Goal: Find specific page/section: Find specific page/section

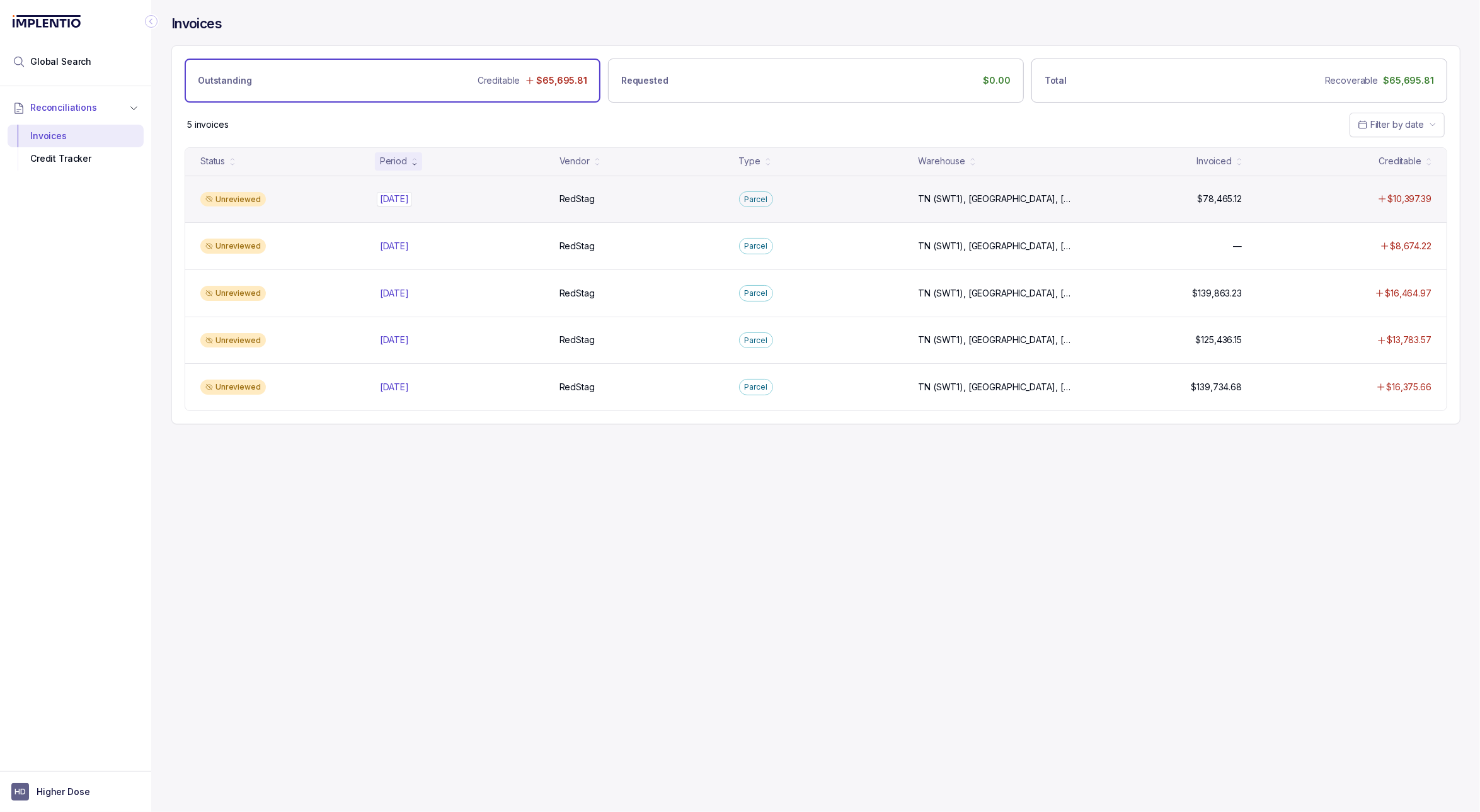
click at [395, 197] on p "[DATE]" at bounding box center [394, 199] width 35 height 14
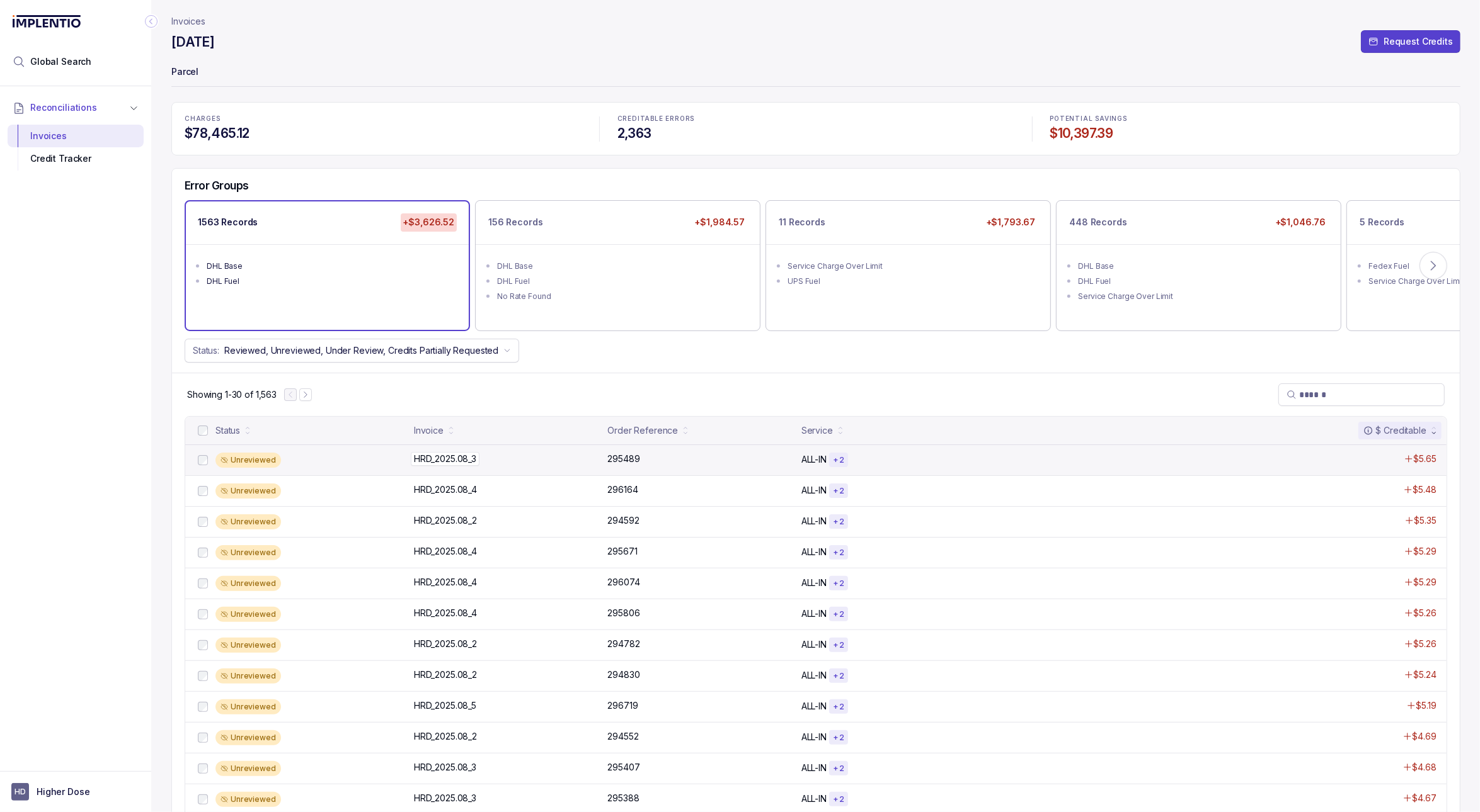
click at [510, 459] on div "HRD_2025.08_3 HRD_2025.08_3" at bounding box center [507, 459] width 186 height 13
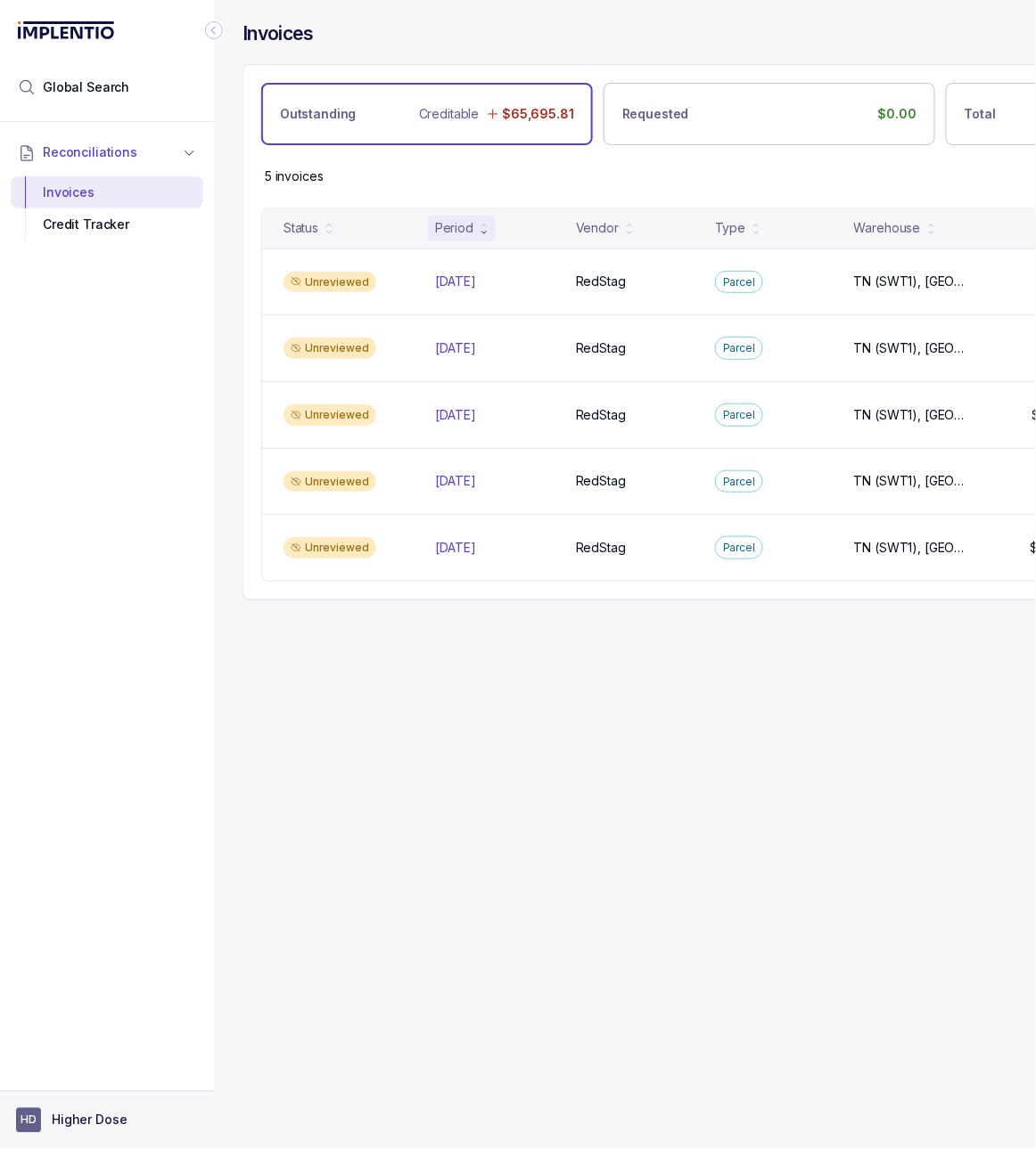
click at [166, 1102] on aside "HD Higher Dose" at bounding box center [106, 1120] width 214 height 58
click at [60, 1129] on p "Higher Dose" at bounding box center [88, 1121] width 75 height 18
click at [84, 1081] on p "Logout" at bounding box center [117, 1081] width 148 height 18
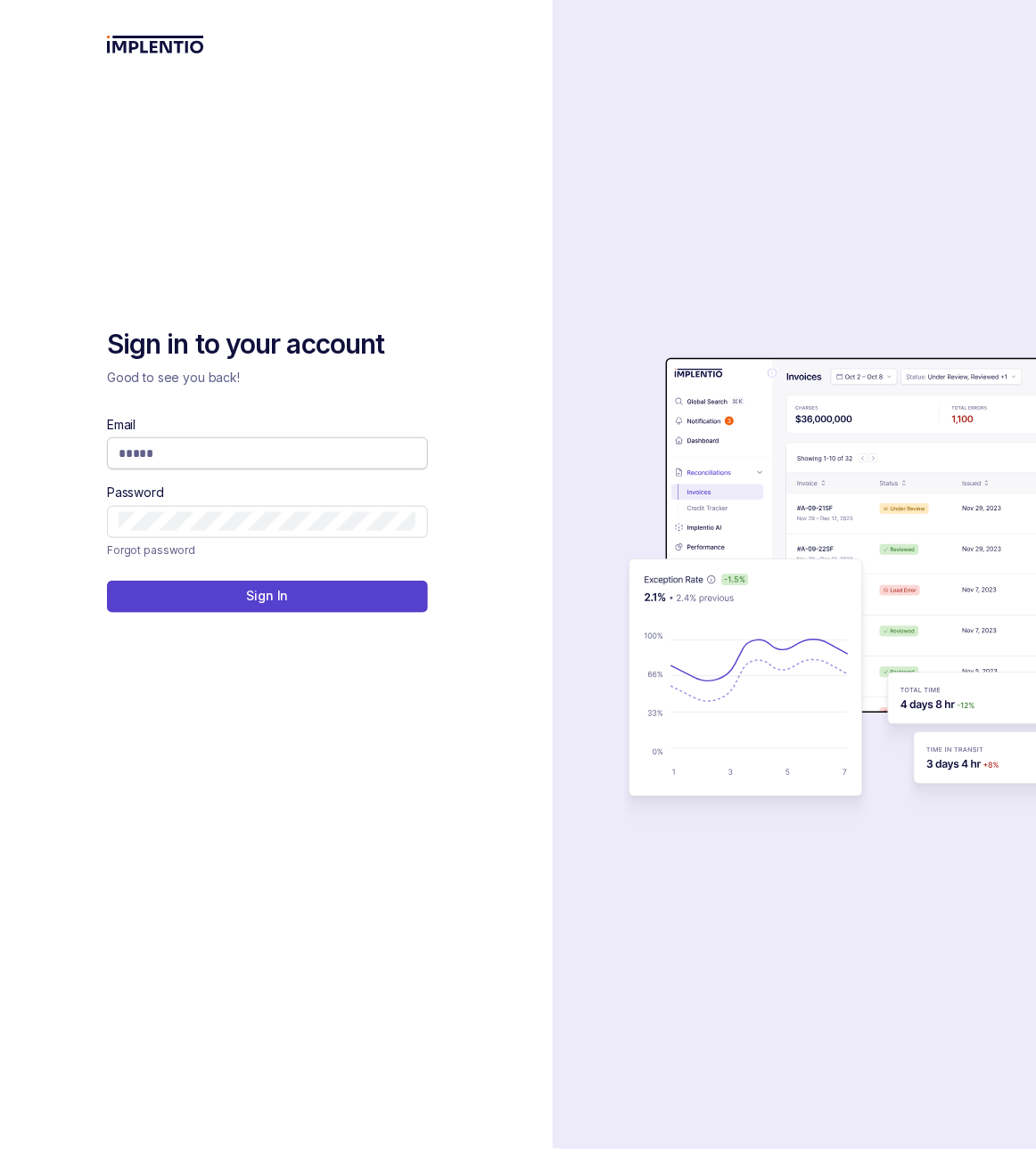
click at [269, 446] on input "Email" at bounding box center [266, 453] width 297 height 18
type input "**********"
